Goal: Book appointment/travel/reservation

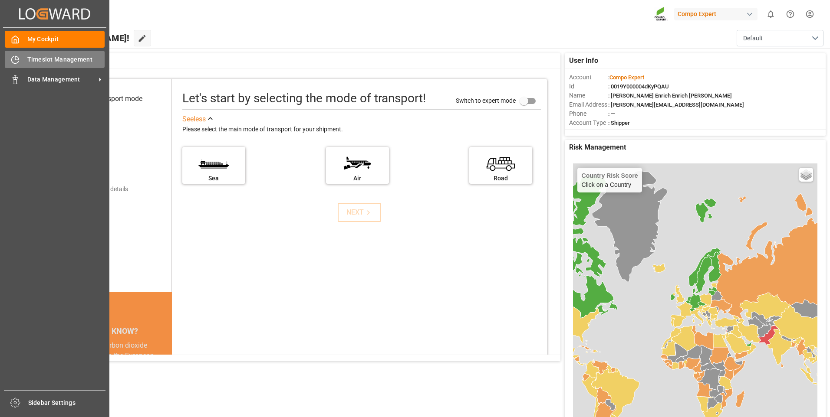
click at [21, 53] on div "Timeslot Management Timeslot Management" at bounding box center [55, 59] width 100 height 17
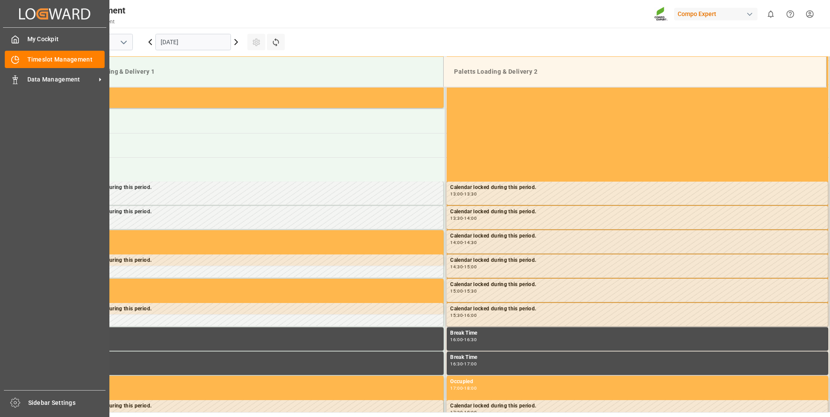
scroll to position [626, 0]
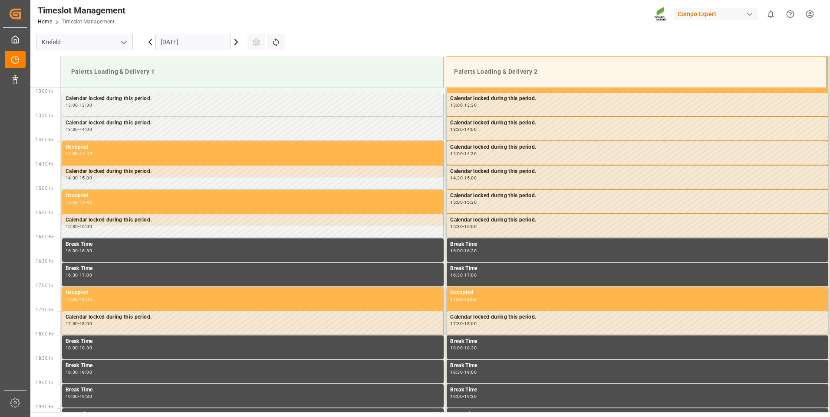
click at [184, 37] on input "[DATE]" at bounding box center [193, 42] width 76 height 16
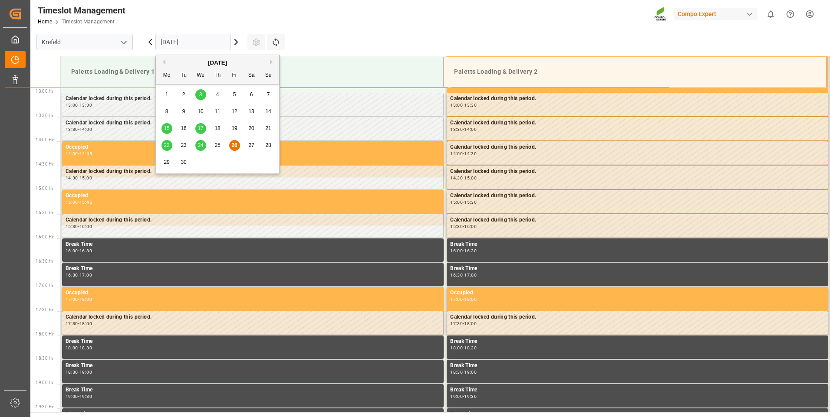
click at [167, 158] on div "29" at bounding box center [166, 163] width 11 height 10
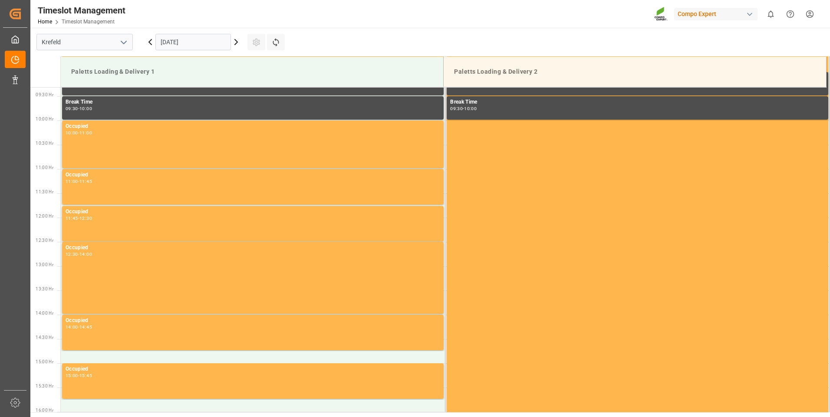
scroll to position [236, 0]
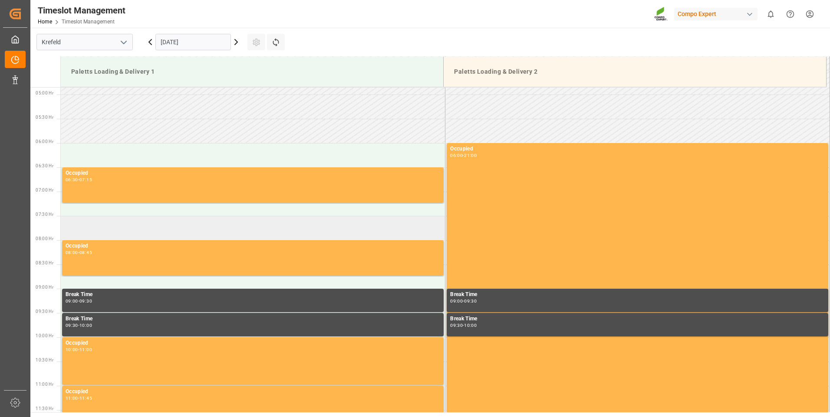
click at [140, 223] on td at bounding box center [253, 228] width 384 height 24
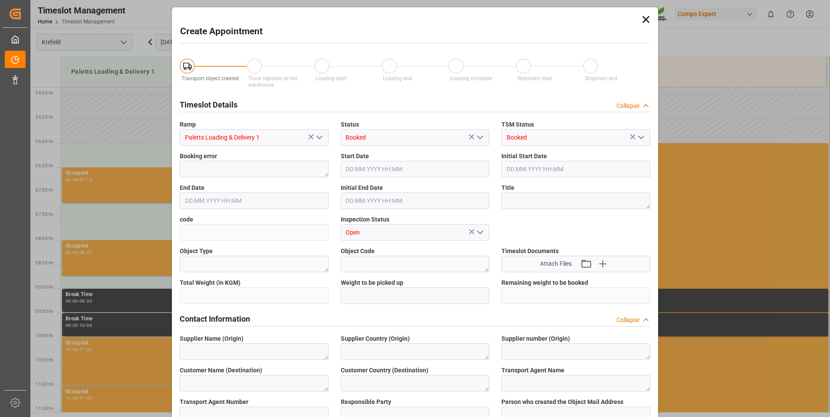
type input "[DATE] 07:30"
type input "[DATE] 08:00"
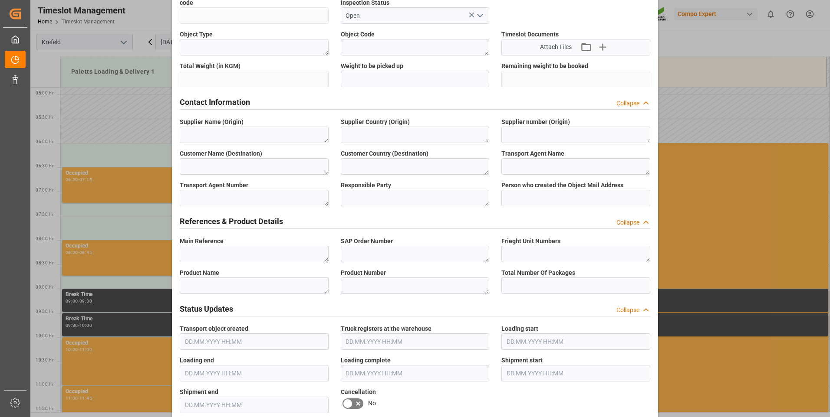
scroll to position [260, 0]
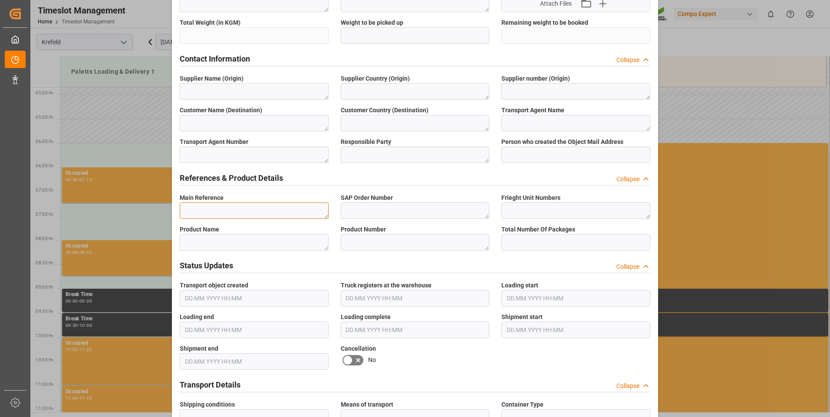
click at [210, 210] on textarea at bounding box center [254, 211] width 149 height 16
paste textarea "6100002247"
type textarea "6100002247"
click at [398, 218] on div "SAP Order Number" at bounding box center [415, 207] width 161 height 32
click at [401, 214] on textarea at bounding box center [415, 211] width 149 height 16
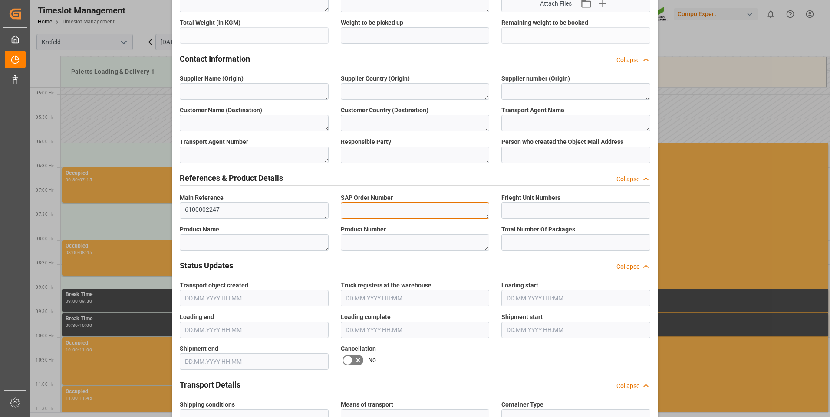
paste textarea "6100002247"
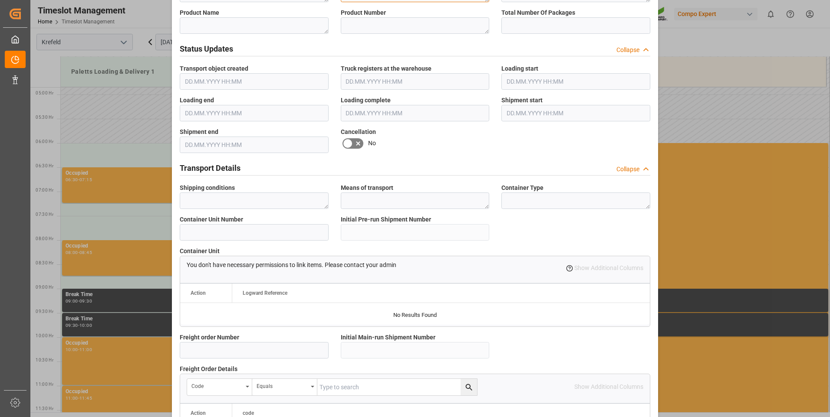
scroll to position [651, 0]
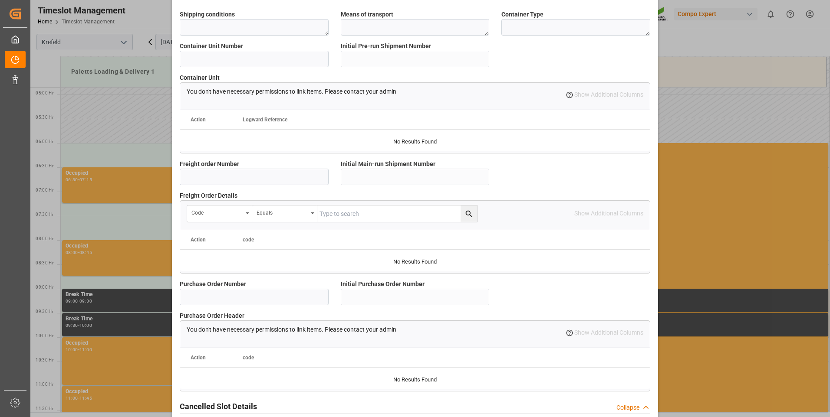
type textarea "6100002247"
click at [238, 179] on input at bounding box center [254, 177] width 149 height 16
paste input "6100002247"
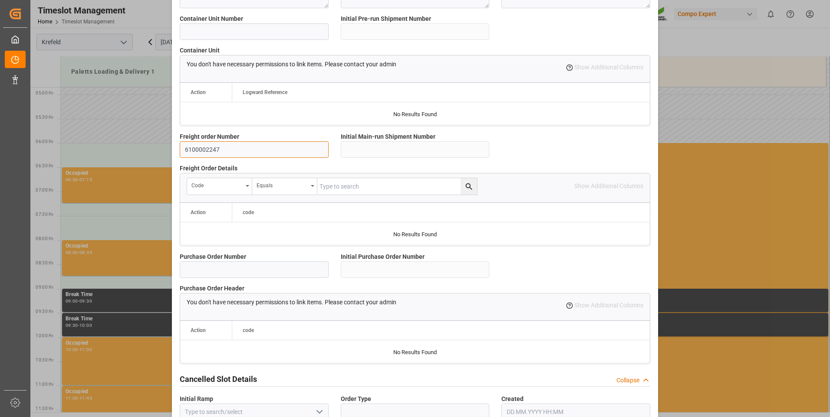
scroll to position [725, 0]
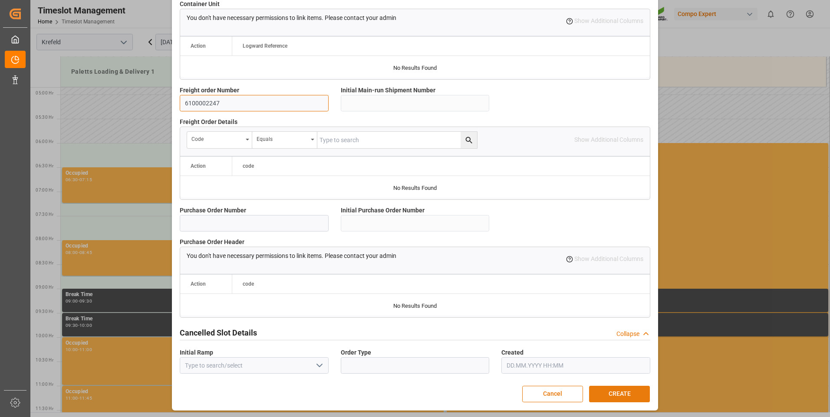
type input "6100002247"
click at [612, 396] on button "CREATE" at bounding box center [619, 394] width 61 height 16
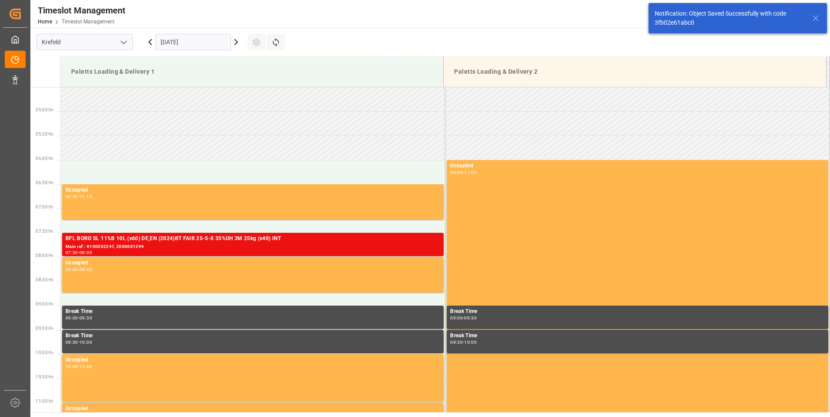
scroll to position [286, 0]
